Goal: Information Seeking & Learning: Learn about a topic

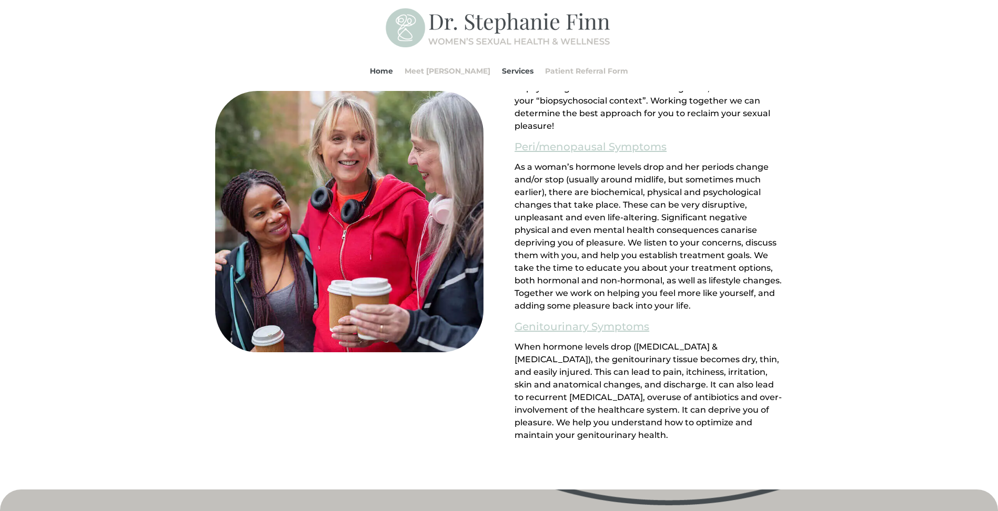
scroll to position [834, 0]
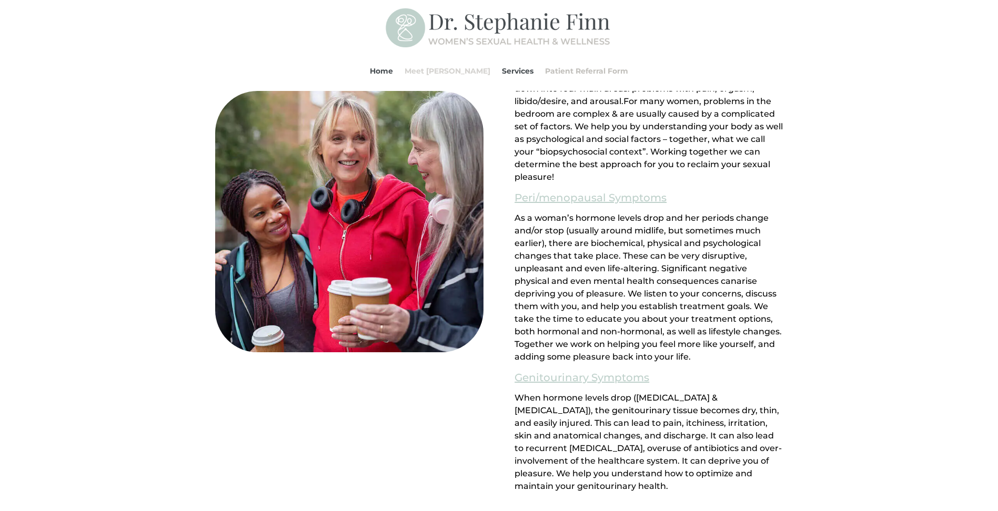
click at [448, 66] on link "Meet [PERSON_NAME]" at bounding box center [448, 71] width 86 height 40
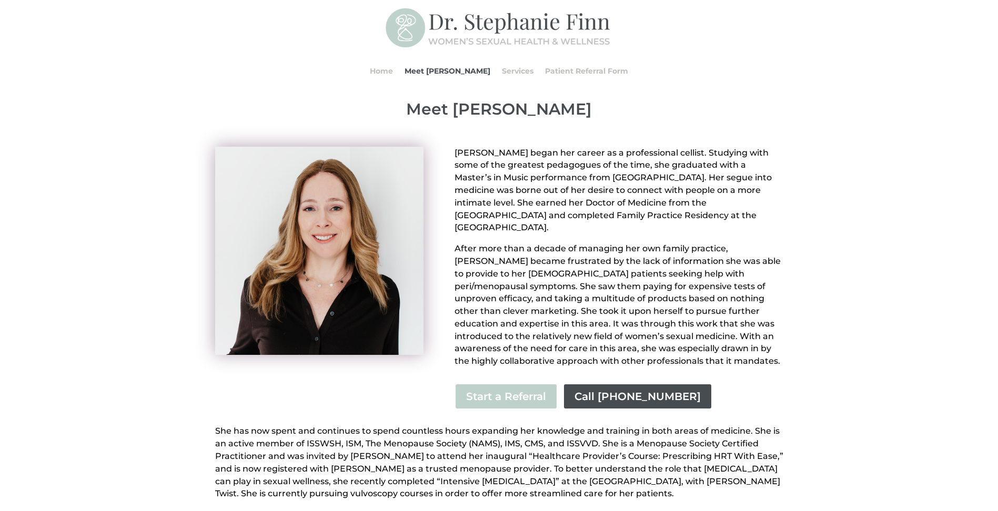
scroll to position [53, 0]
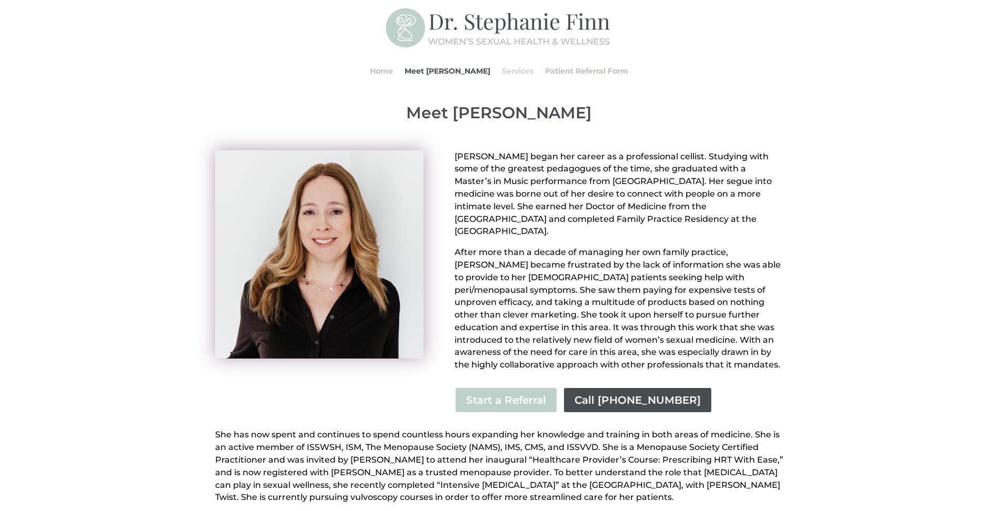
click at [508, 70] on link "Services" at bounding box center [518, 71] width 32 height 40
